Goal: Go to known website: Access a specific website the user already knows

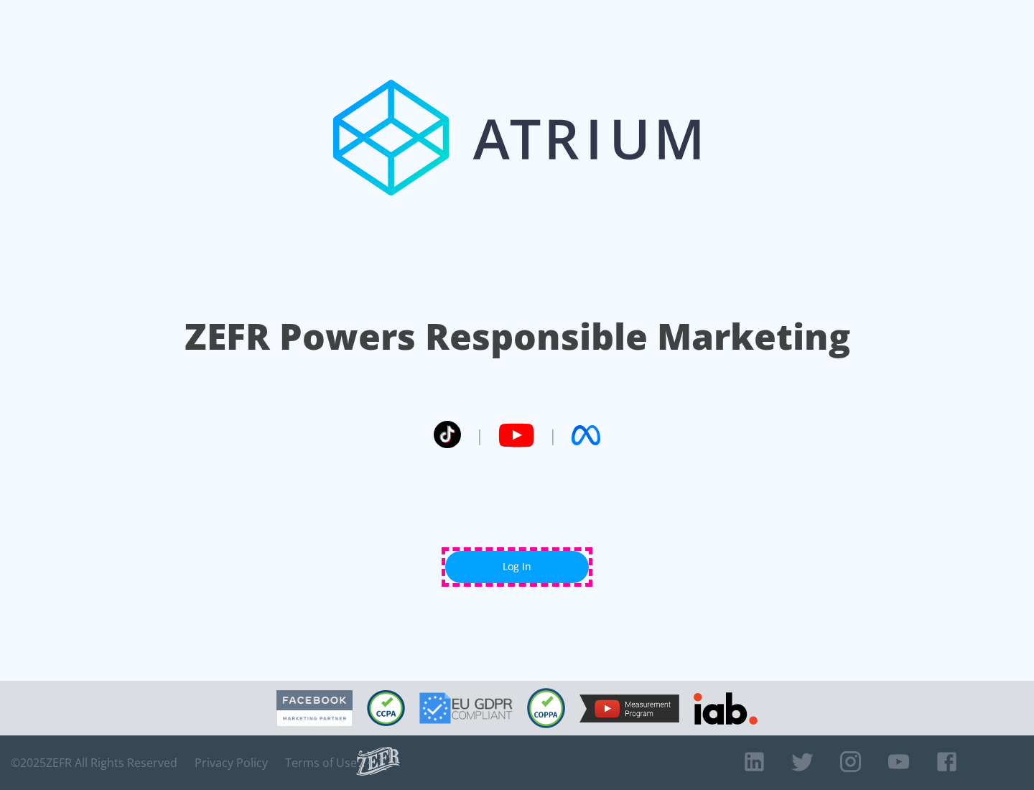
click at [517, 567] on link "Log In" at bounding box center [517, 567] width 144 height 32
